Goal: Task Accomplishment & Management: Complete application form

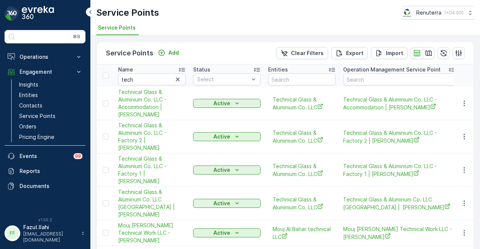
click at [177, 78] on icon "button" at bounding box center [178, 80] width 4 height 4
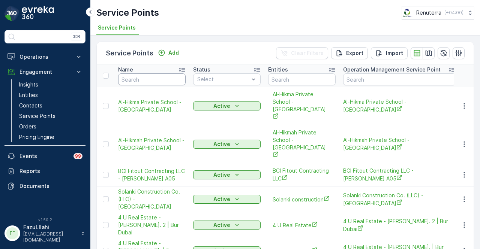
click at [153, 81] on input "text" at bounding box center [152, 80] width 68 height 12
type input "g&B"
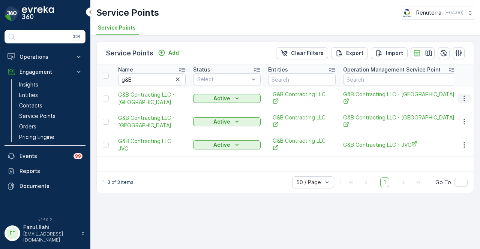
click at [467, 97] on icon "button" at bounding box center [465, 99] width 8 height 8
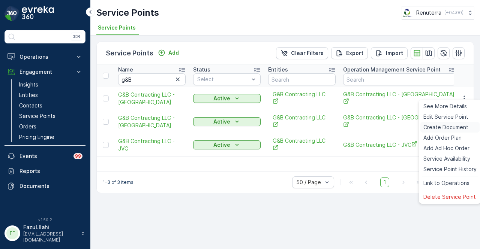
click at [455, 132] on div "Create Document" at bounding box center [450, 127] width 59 height 11
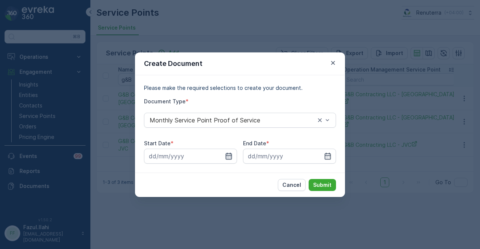
click at [228, 159] on icon "button" at bounding box center [229, 156] width 6 height 7
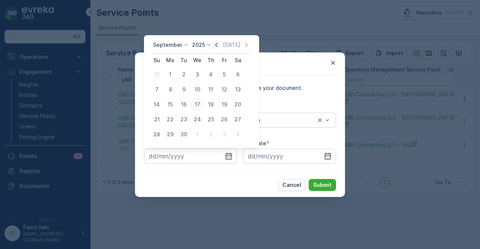
click at [213, 48] on icon "button" at bounding box center [217, 45] width 8 height 8
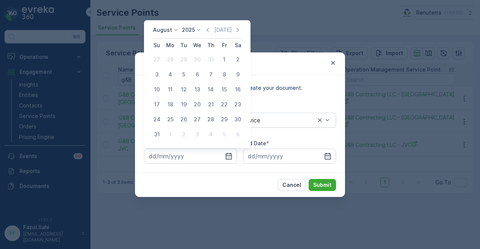
drag, startPoint x: 226, startPoint y: 59, endPoint x: 273, endPoint y: 95, distance: 59.5
click at [227, 60] on div "1" at bounding box center [224, 60] width 12 height 12
type input "01.08.2025"
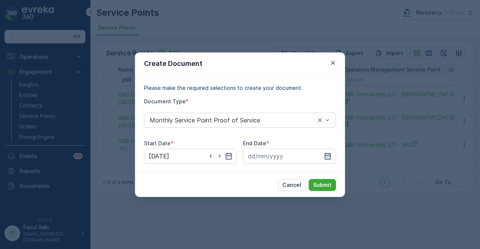
click at [331, 155] on icon "button" at bounding box center [328, 157] width 8 height 8
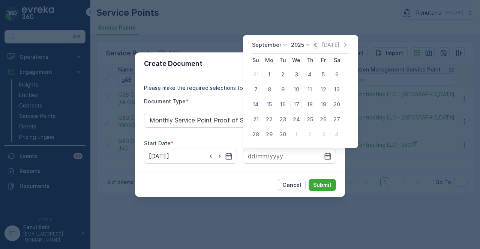
click at [314, 47] on icon "button" at bounding box center [316, 45] width 8 height 8
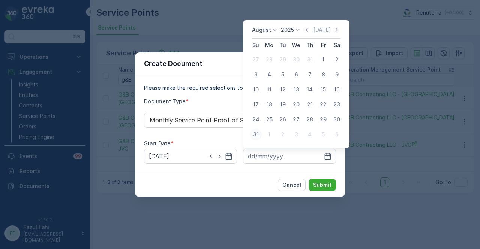
click at [259, 136] on div "31" at bounding box center [256, 135] width 12 height 12
type input "31.08.2025"
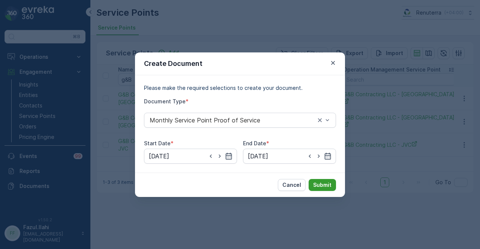
click at [323, 185] on p "Submit" at bounding box center [322, 186] width 18 height 8
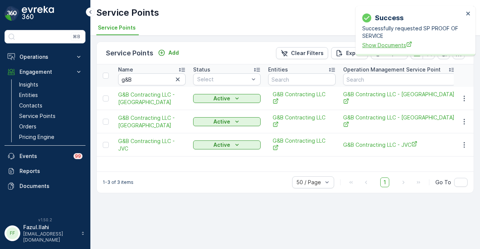
click at [386, 44] on span "Show Documents" at bounding box center [412, 45] width 101 height 8
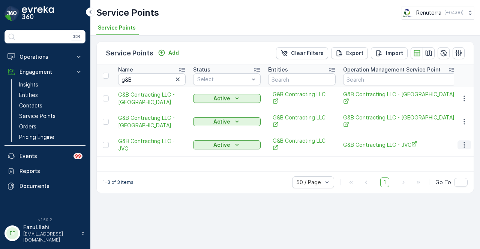
click at [468, 141] on icon "button" at bounding box center [465, 145] width 8 height 8
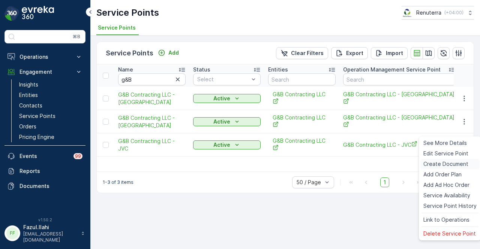
click at [464, 167] on span "Create Document" at bounding box center [446, 165] width 45 height 8
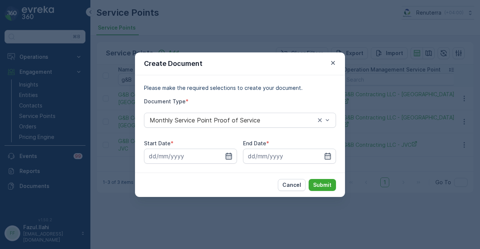
click at [227, 155] on icon "button" at bounding box center [229, 157] width 8 height 8
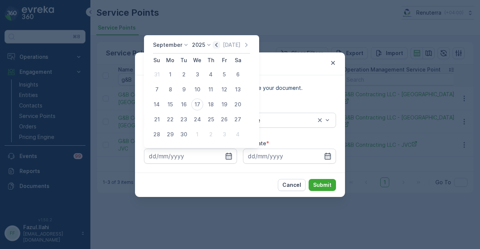
click at [213, 48] on icon "button" at bounding box center [217, 45] width 8 height 8
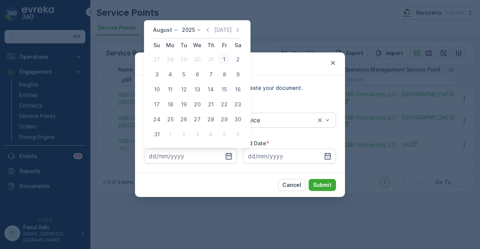
click at [221, 57] on div "1" at bounding box center [224, 60] width 12 height 12
type input "01.08.2025"
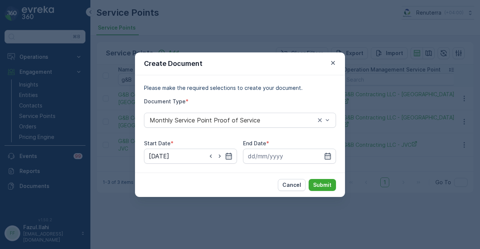
click at [370, 153] on div "Create Document Please make the required selections to create your document. Do…" at bounding box center [240, 124] width 480 height 249
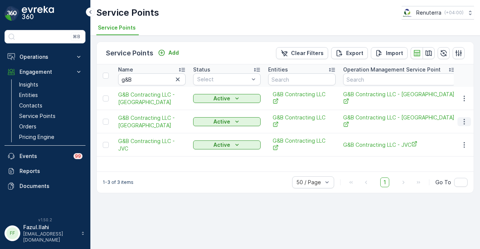
click at [466, 118] on icon "button" at bounding box center [465, 122] width 8 height 8
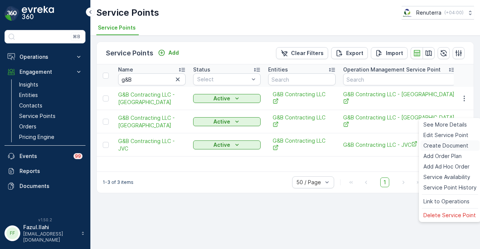
click at [463, 147] on span "Create Document" at bounding box center [446, 146] width 45 height 8
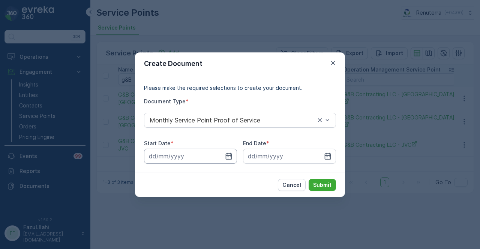
click at [233, 155] on input at bounding box center [190, 156] width 93 height 15
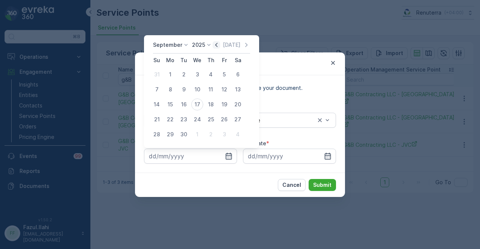
click at [213, 45] on icon "button" at bounding box center [217, 45] width 8 height 8
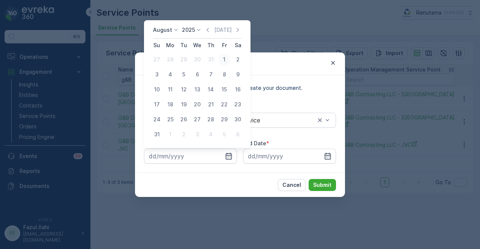
click at [223, 58] on div "1" at bounding box center [224, 60] width 12 height 12
type input "01.08.2025"
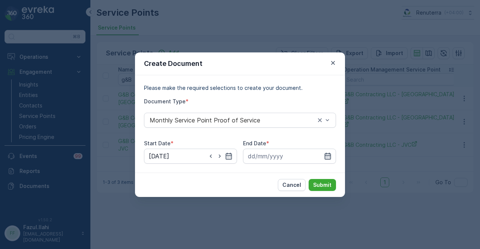
click at [331, 157] on icon "button" at bounding box center [328, 157] width 8 height 8
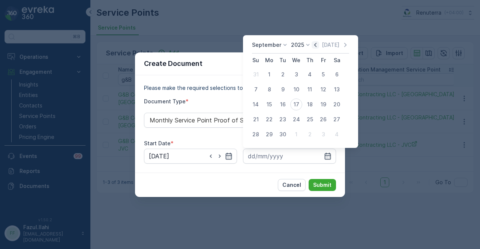
click at [317, 44] on icon "button" at bounding box center [316, 45] width 8 height 8
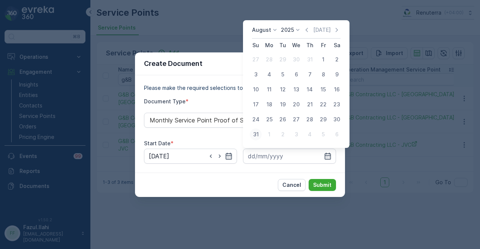
click at [260, 135] on div "31" at bounding box center [256, 135] width 12 height 12
type input "31.08.2025"
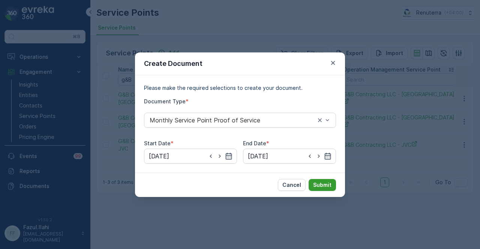
click at [322, 183] on p "Submit" at bounding box center [322, 186] width 18 height 8
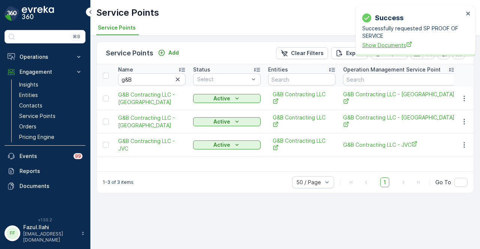
click at [388, 48] on span "Show Documents" at bounding box center [412, 45] width 101 height 8
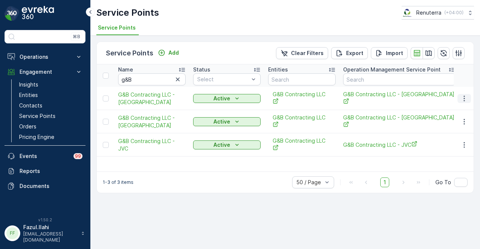
click at [467, 96] on icon "button" at bounding box center [465, 99] width 8 height 8
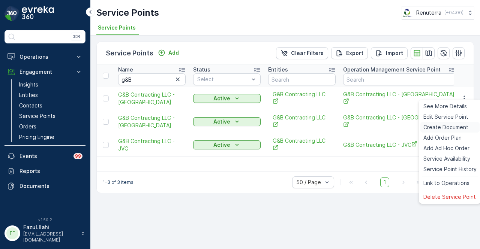
click at [460, 126] on span "Create Document" at bounding box center [446, 128] width 45 height 8
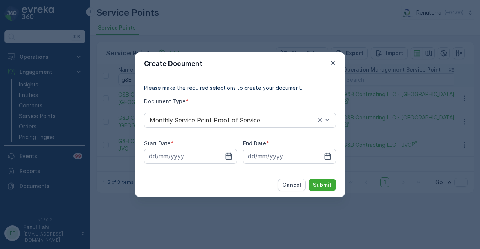
click at [225, 153] on icon "button" at bounding box center [229, 157] width 8 height 8
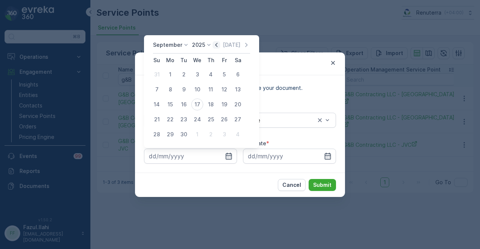
click at [215, 45] on icon "button" at bounding box center [216, 45] width 2 height 4
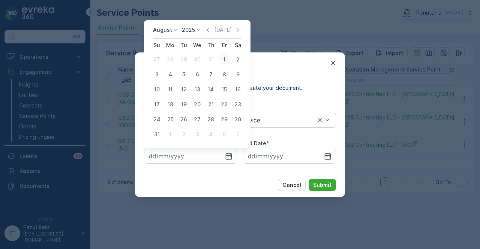
click at [220, 59] on div "1" at bounding box center [224, 60] width 12 height 12
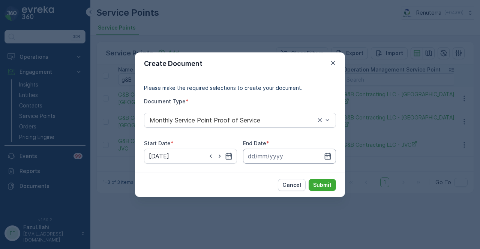
drag, startPoint x: 332, startPoint y: 155, endPoint x: 334, endPoint y: 152, distance: 4.2
click at [332, 156] on input at bounding box center [289, 156] width 93 height 15
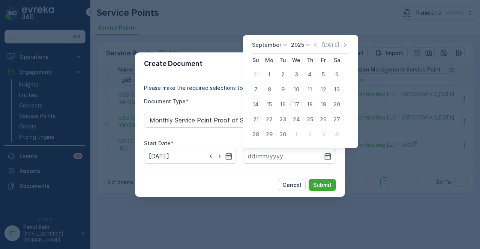
drag, startPoint x: 315, startPoint y: 44, endPoint x: 312, endPoint y: 49, distance: 5.2
click at [314, 44] on icon "button" at bounding box center [316, 45] width 8 height 8
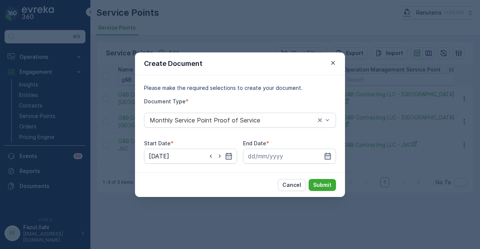
drag, startPoint x: 236, startPoint y: 195, endPoint x: 223, endPoint y: 168, distance: 30.6
click at [236, 195] on div "Cancel Submit" at bounding box center [240, 185] width 210 height 24
click at [229, 155] on icon "button" at bounding box center [229, 157] width 8 height 8
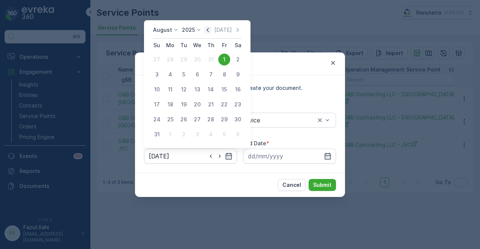
click at [212, 32] on icon "button" at bounding box center [208, 30] width 8 height 8
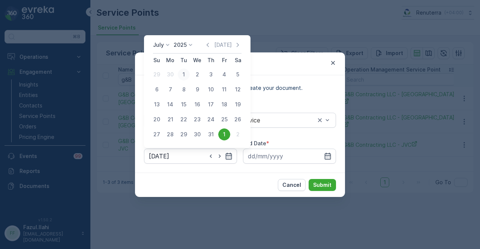
click at [184, 78] on div "1" at bounding box center [184, 75] width 12 height 12
type input "01.07.2025"
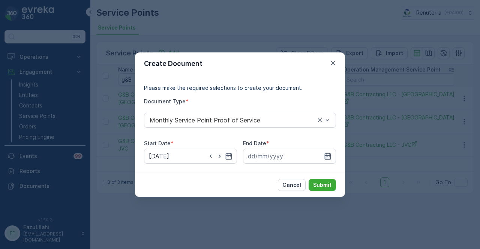
click at [329, 154] on icon "button" at bounding box center [328, 156] width 6 height 7
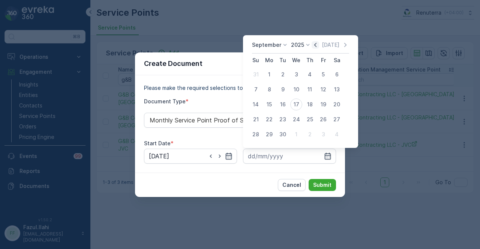
click at [313, 46] on icon "button" at bounding box center [316, 45] width 8 height 8
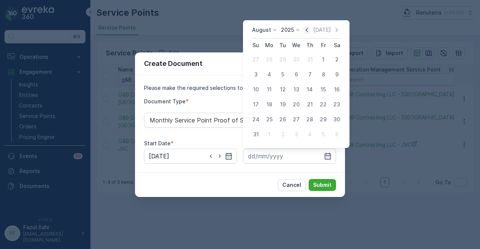
click at [310, 27] on icon "button" at bounding box center [307, 30] width 8 height 8
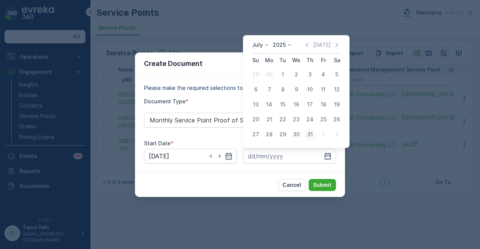
click at [313, 132] on div "31" at bounding box center [310, 135] width 12 height 12
type input "31.07.2025"
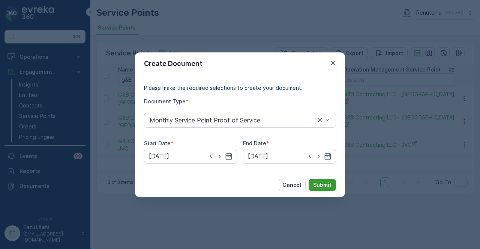
click at [320, 185] on p "Submit" at bounding box center [322, 186] width 18 height 8
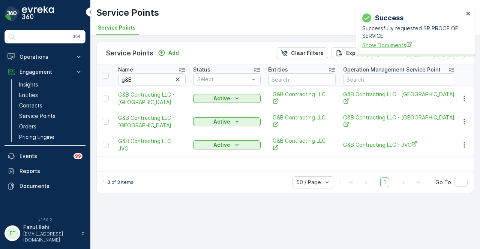
click at [396, 45] on span "Show Documents" at bounding box center [412, 45] width 101 height 8
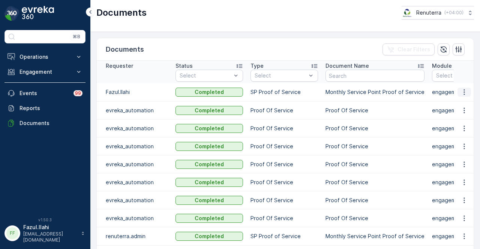
click at [463, 91] on icon "button" at bounding box center [465, 93] width 8 height 8
click at [464, 102] on span "See Details" at bounding box center [462, 103] width 29 height 8
click at [464, 93] on icon "button" at bounding box center [465, 93] width 8 height 8
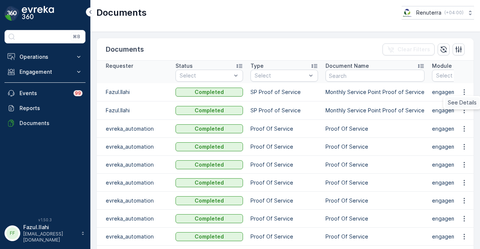
click at [465, 102] on span "See Details" at bounding box center [462, 103] width 29 height 8
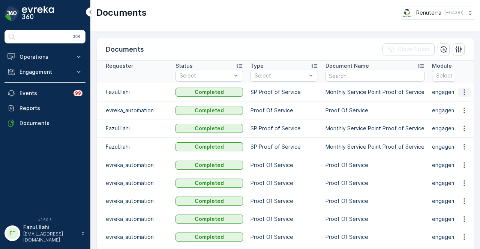
click at [464, 90] on icon "button" at bounding box center [464, 93] width 1 height 6
click at [461, 102] on span "See Details" at bounding box center [462, 103] width 29 height 8
